Goal: Use online tool/utility: Utilize a website feature to perform a specific function

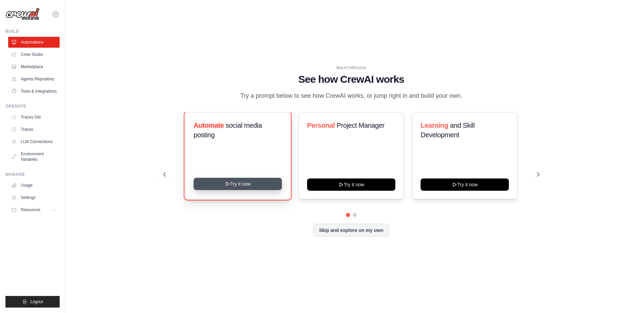
click at [232, 186] on button "Try it now" at bounding box center [238, 184] width 88 height 12
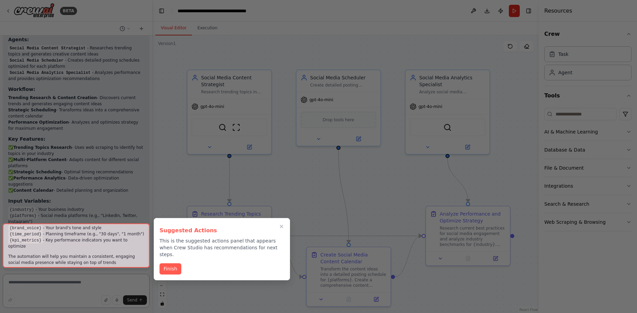
scroll to position [649, 0]
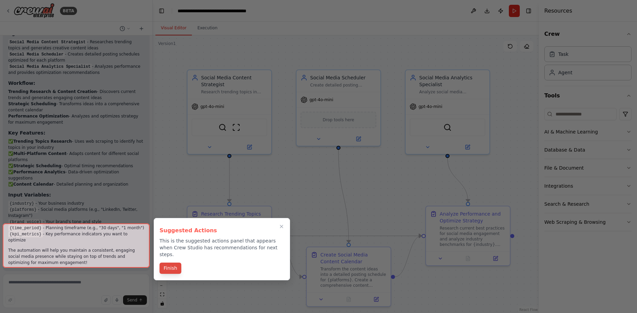
click at [168, 263] on button "Finish" at bounding box center [171, 268] width 22 height 11
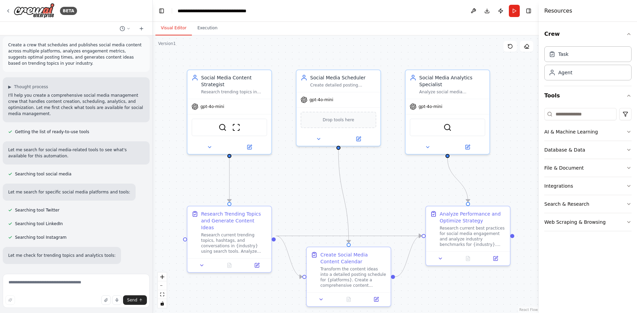
scroll to position [0, 0]
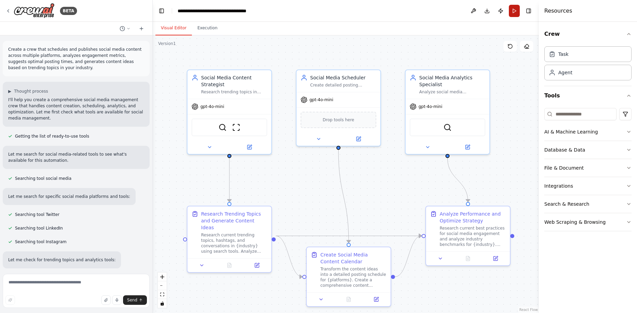
click at [517, 10] on button "Run" at bounding box center [514, 11] width 11 height 12
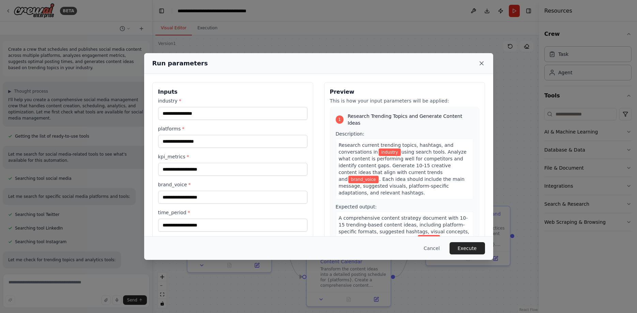
click at [483, 63] on icon at bounding box center [481, 63] width 7 height 7
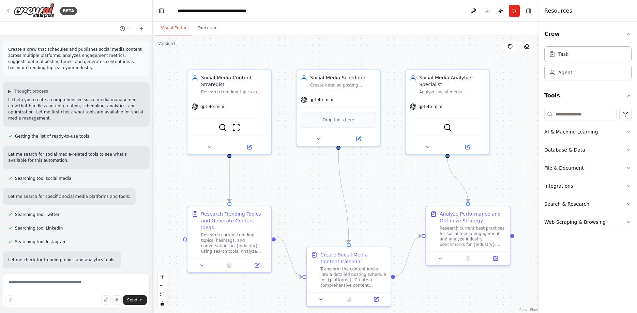
click at [623, 129] on button "AI & Machine Learning" at bounding box center [588, 132] width 87 height 18
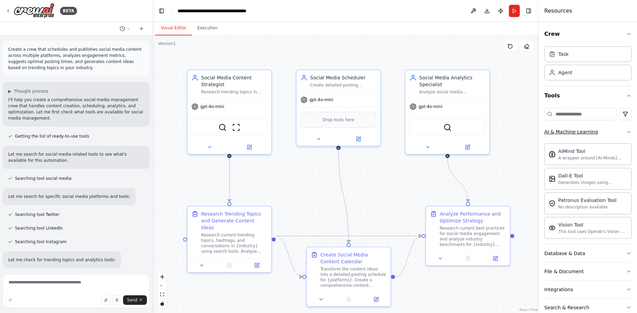
click at [630, 131] on icon "button" at bounding box center [628, 131] width 5 height 5
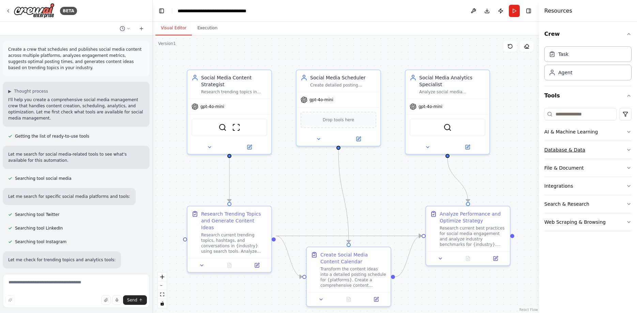
click at [627, 150] on icon "button" at bounding box center [628, 149] width 5 height 5
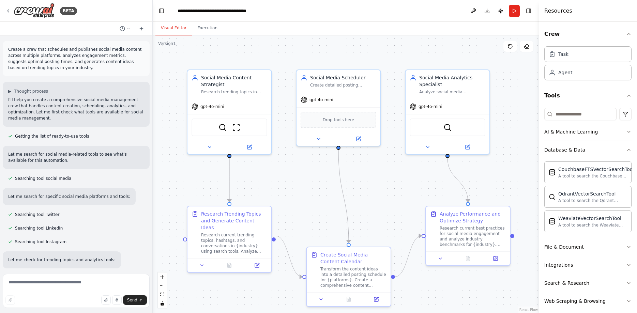
click at [627, 150] on icon "button" at bounding box center [628, 149] width 5 height 5
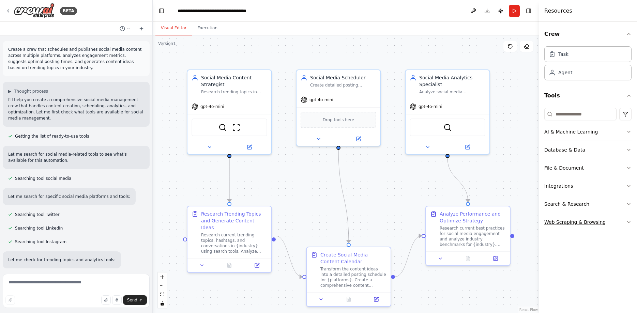
click at [630, 224] on icon "button" at bounding box center [628, 222] width 5 height 5
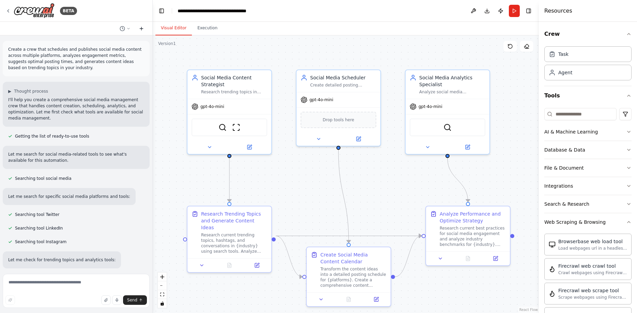
click at [141, 29] on icon at bounding box center [141, 29] width 3 height 0
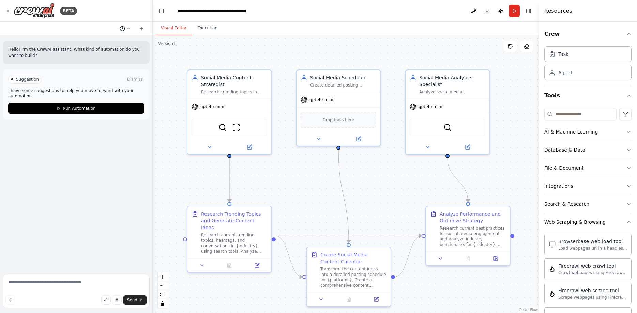
click at [129, 29] on icon at bounding box center [129, 29] width 4 height 4
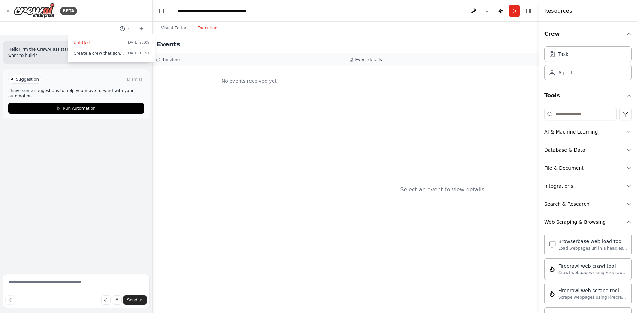
click at [207, 28] on button "Execution" at bounding box center [207, 28] width 31 height 14
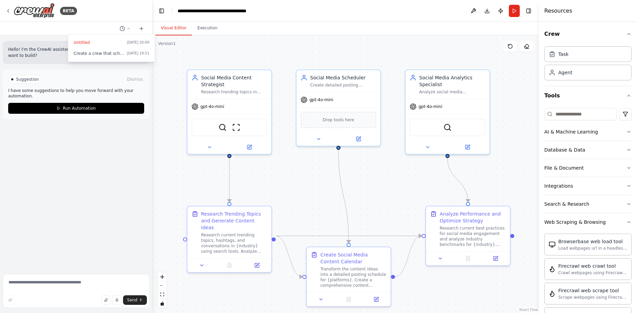
click at [176, 28] on button "Visual Editor" at bounding box center [174, 28] width 36 height 14
click at [474, 11] on button at bounding box center [473, 11] width 11 height 12
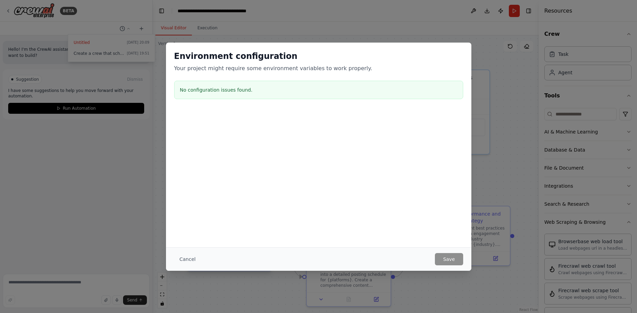
drag, startPoint x: 182, startPoint y: 261, endPoint x: 189, endPoint y: 257, distance: 7.3
click at [183, 261] on button "Cancel" at bounding box center [187, 259] width 27 height 12
